Goal: Information Seeking & Learning: Find specific fact

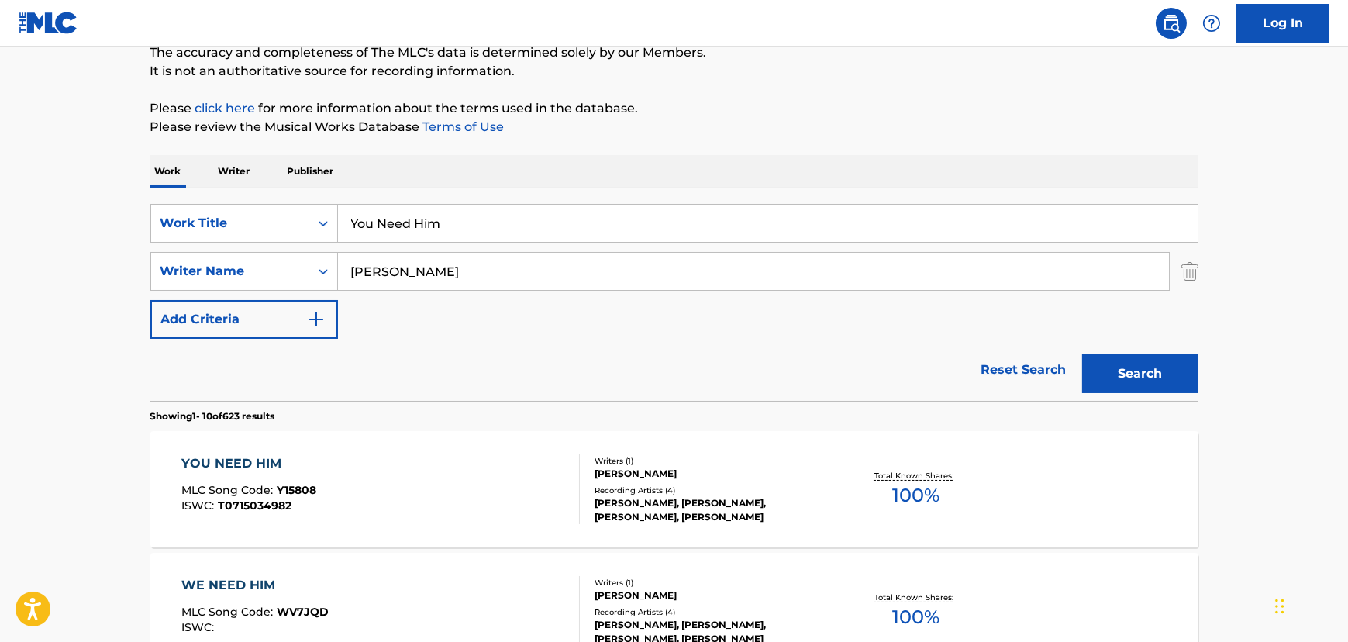
scroll to position [140, 0]
click at [415, 217] on input "You Need Him" at bounding box center [768, 223] width 860 height 37
paste input "Can't Hurry God"
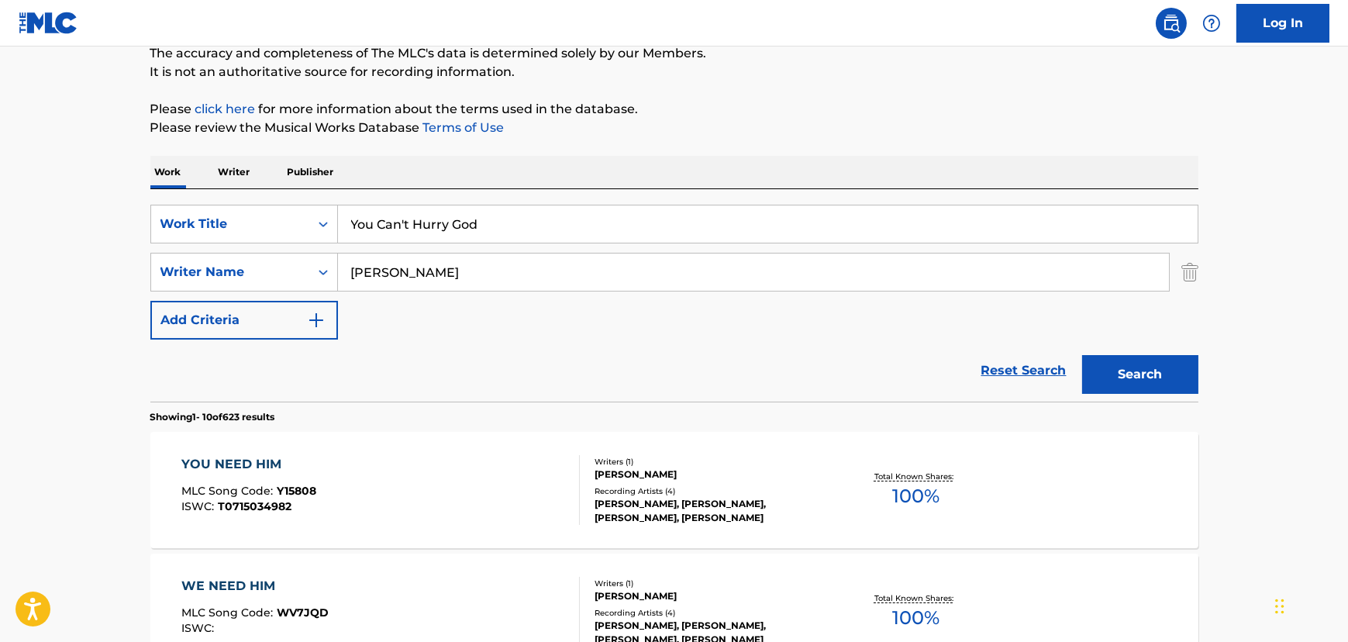
type input "You Can't Hurry God"
click at [353, 273] on input "[PERSON_NAME]" at bounding box center [753, 271] width 831 height 37
type input "[PERSON_NAME]"
click at [1082, 355] on button "Search" at bounding box center [1140, 374] width 116 height 39
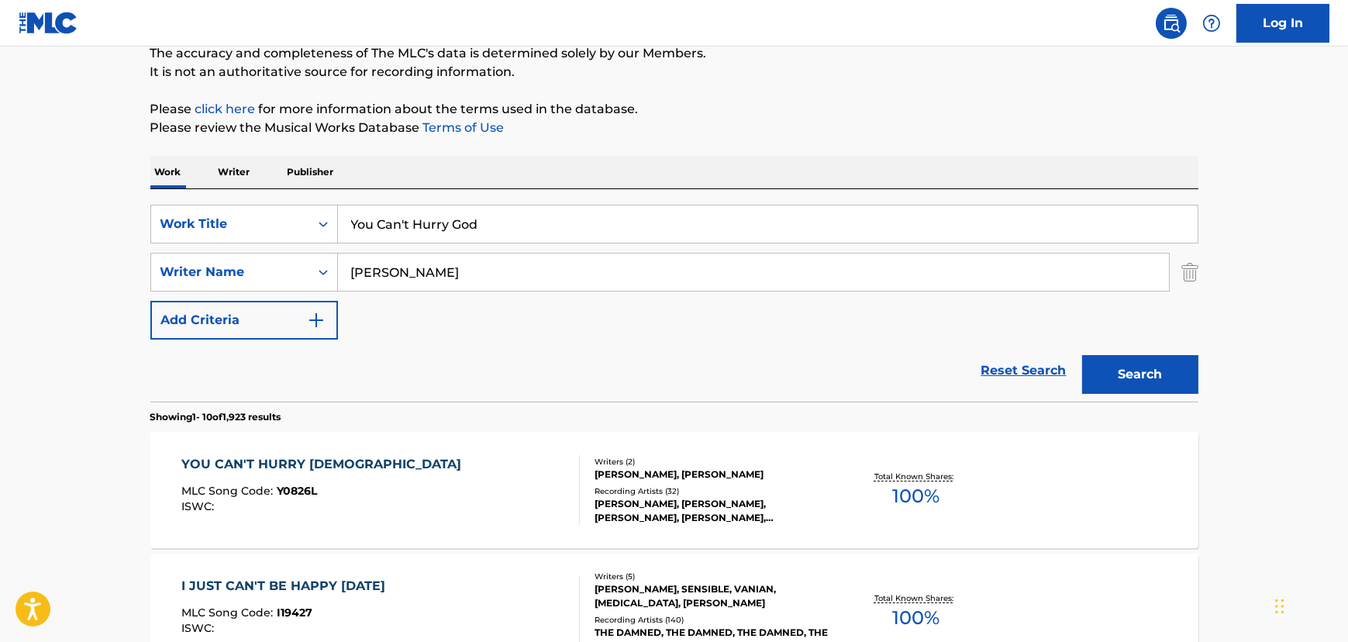
click at [381, 487] on div "YOU CAN'T HURRY GOD MLC Song Code : Y0826L ISWC :" at bounding box center [380, 490] width 398 height 70
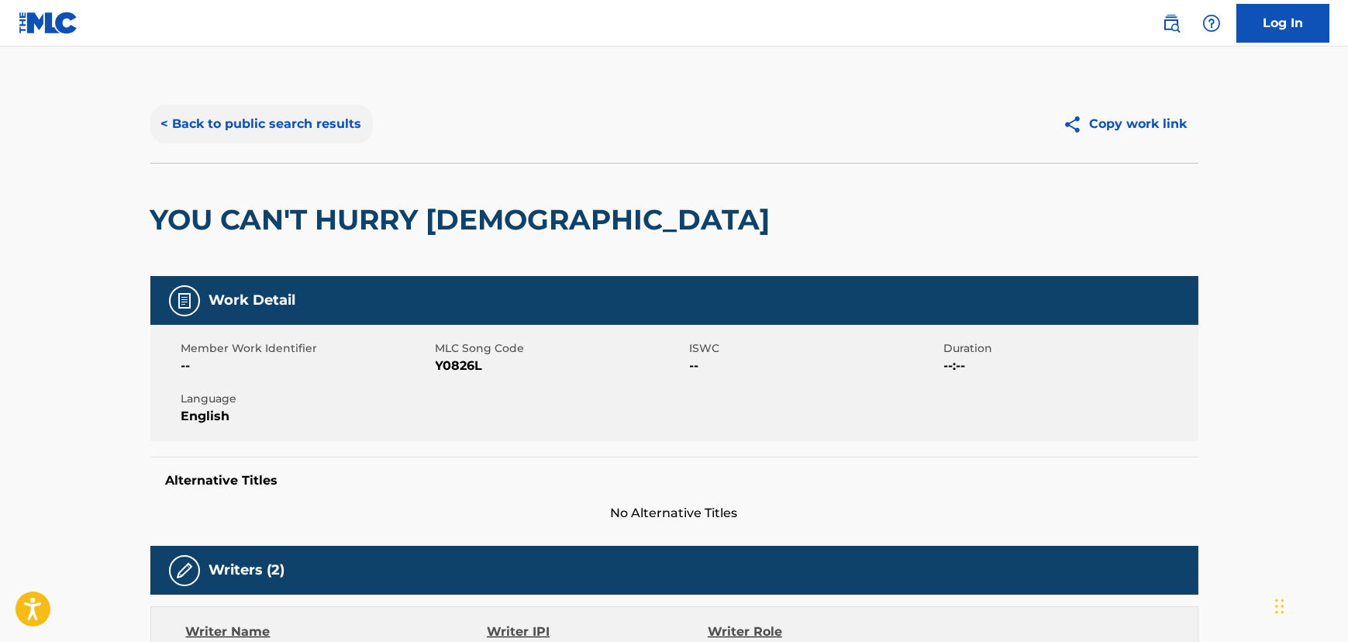
click at [181, 120] on button "< Back to public search results" at bounding box center [261, 124] width 222 height 39
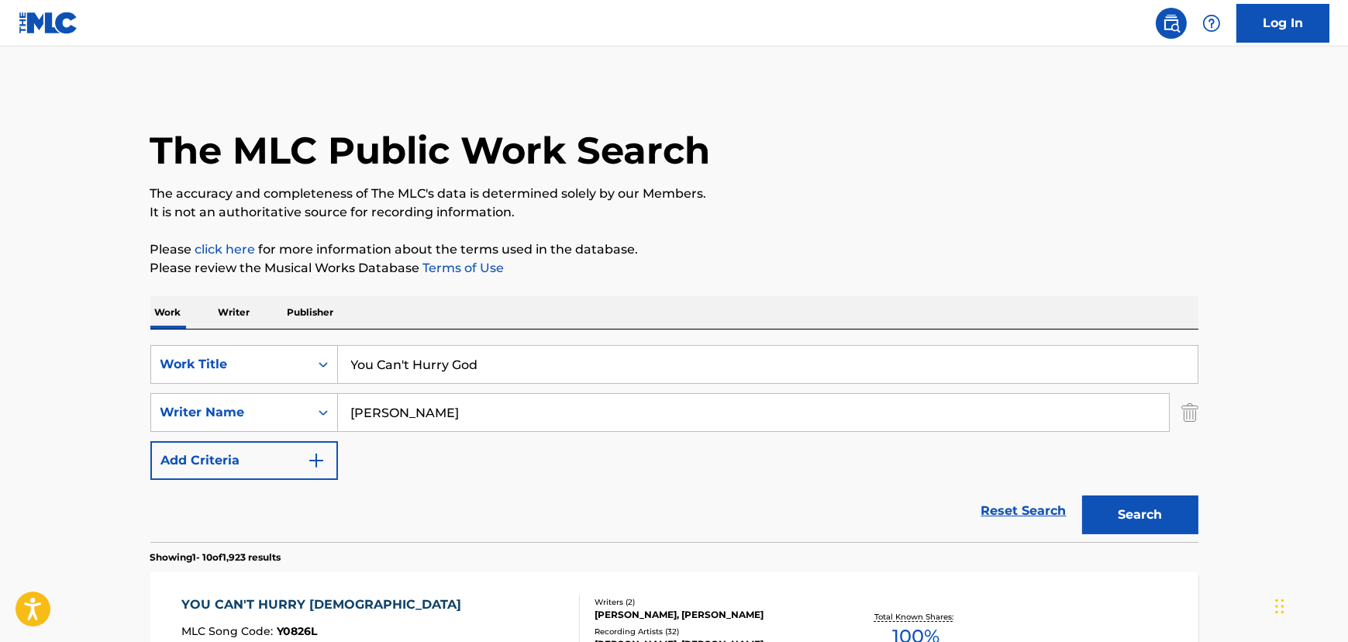
scroll to position [140, 0]
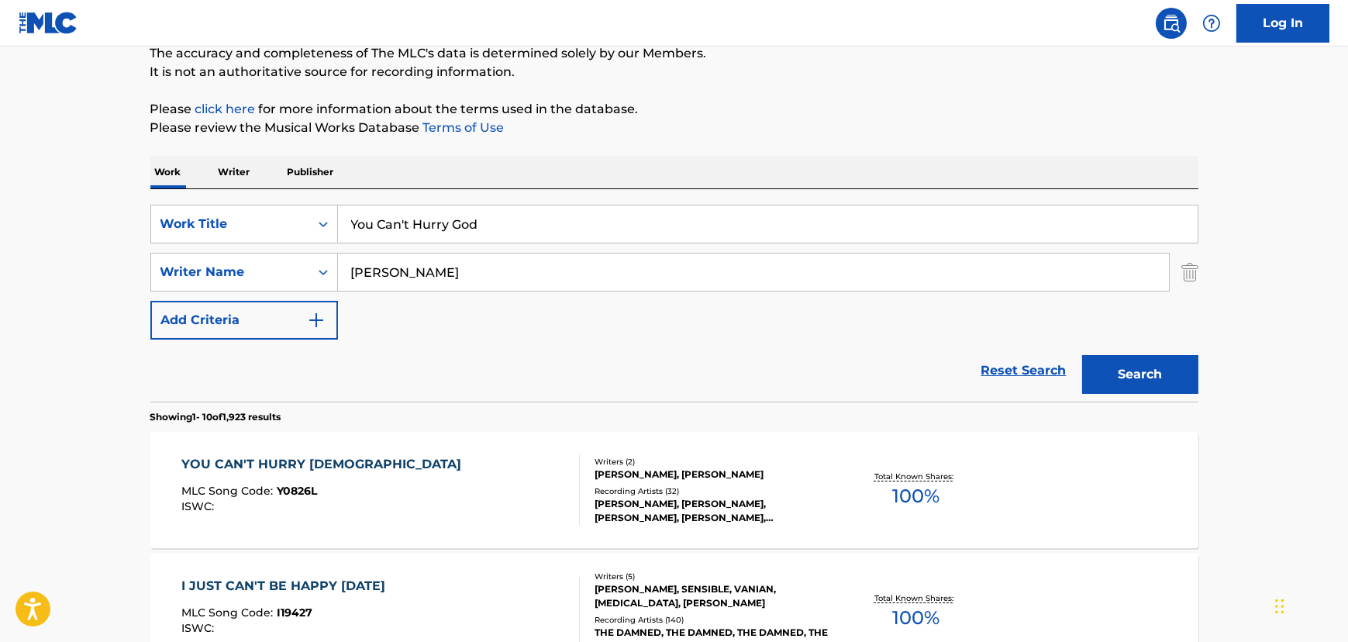
click at [379, 234] on input "You Can't Hurry God" at bounding box center [768, 223] width 860 height 37
click at [379, 233] on input "You Can't Hurry God" at bounding box center [768, 223] width 860 height 37
paste input "No Not One"
type input "No Not One"
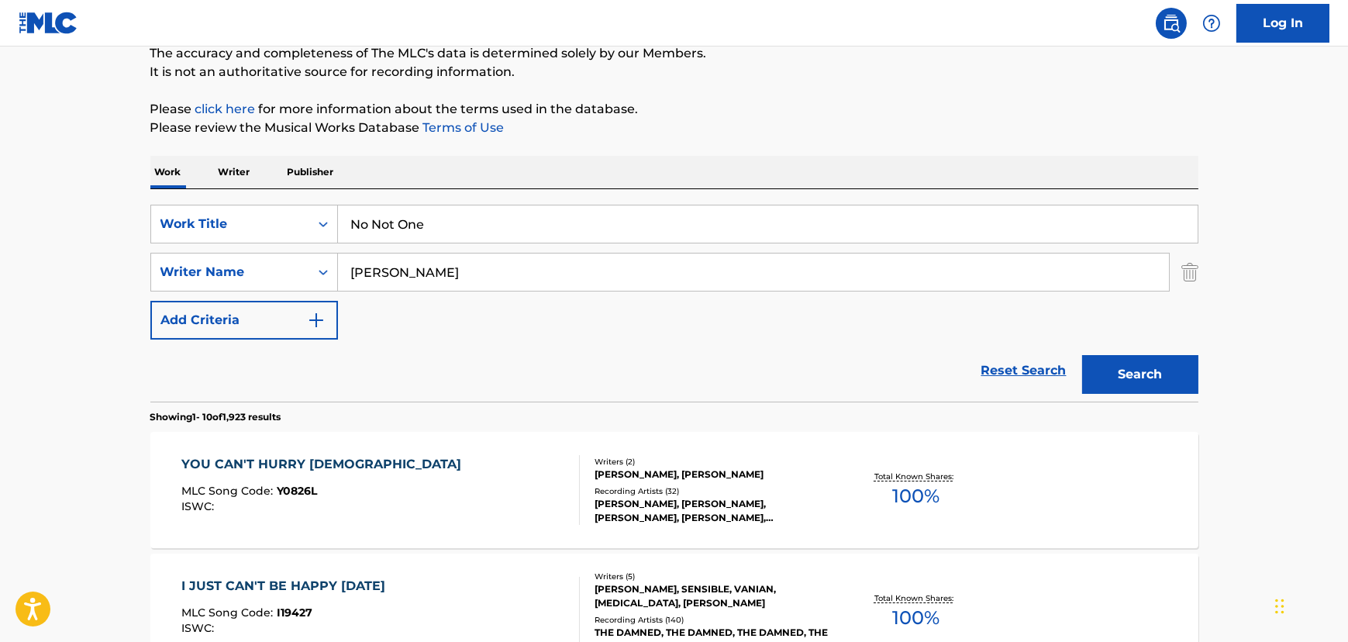
click at [364, 264] on input "[PERSON_NAME]" at bounding box center [753, 271] width 831 height 37
type input "[PERSON_NAME]"
click at [1082, 355] on button "Search" at bounding box center [1140, 374] width 116 height 39
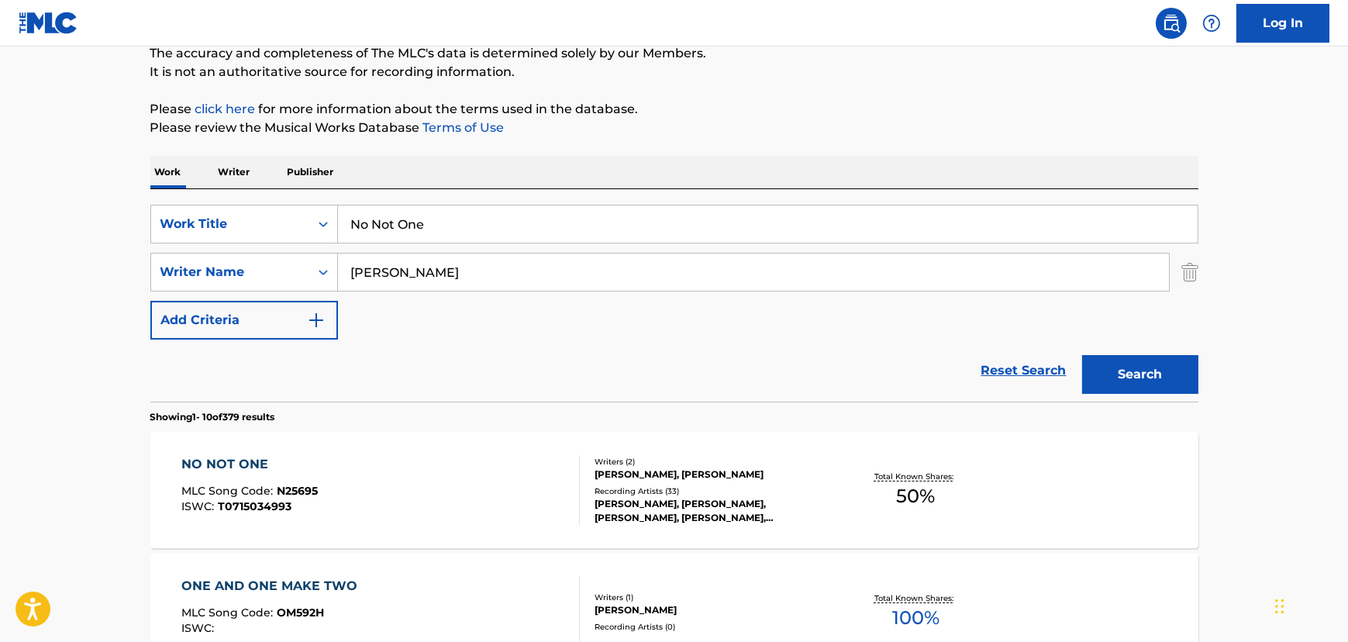
click at [458, 522] on div "NO NOT ONE MLC Song Code : N25695 ISWC : T0715034993" at bounding box center [380, 490] width 398 height 70
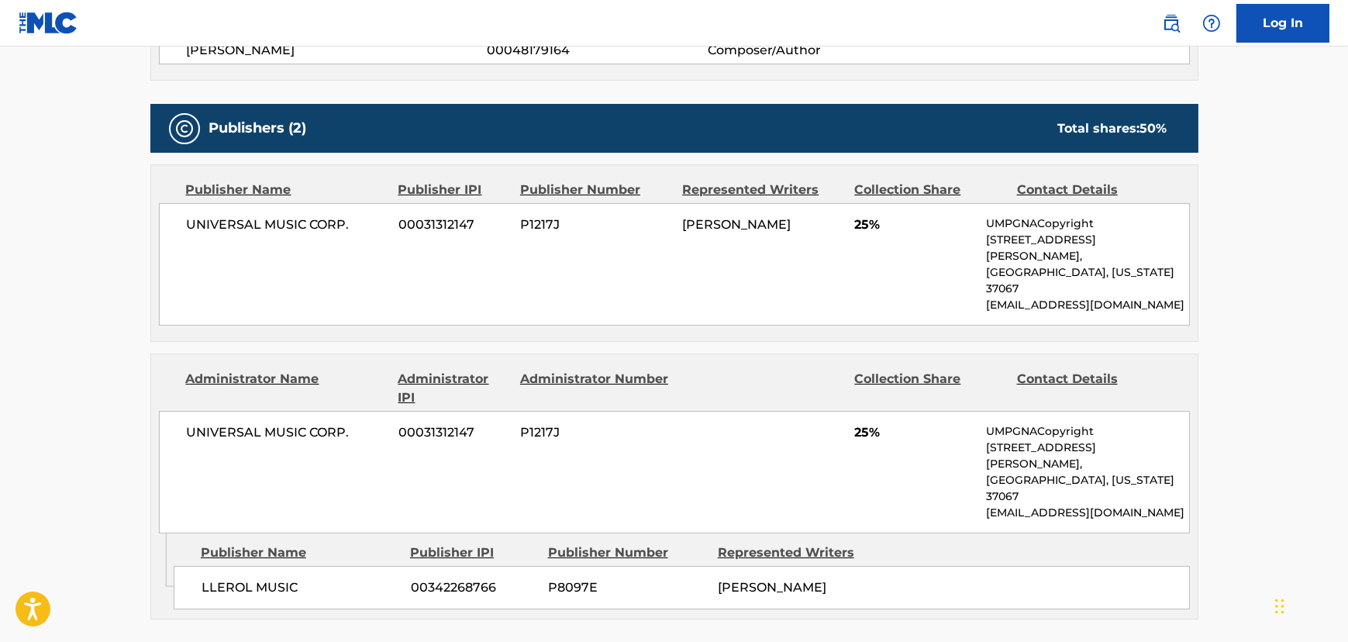
scroll to position [775, 0]
